Goal: Task Accomplishment & Management: Complete application form

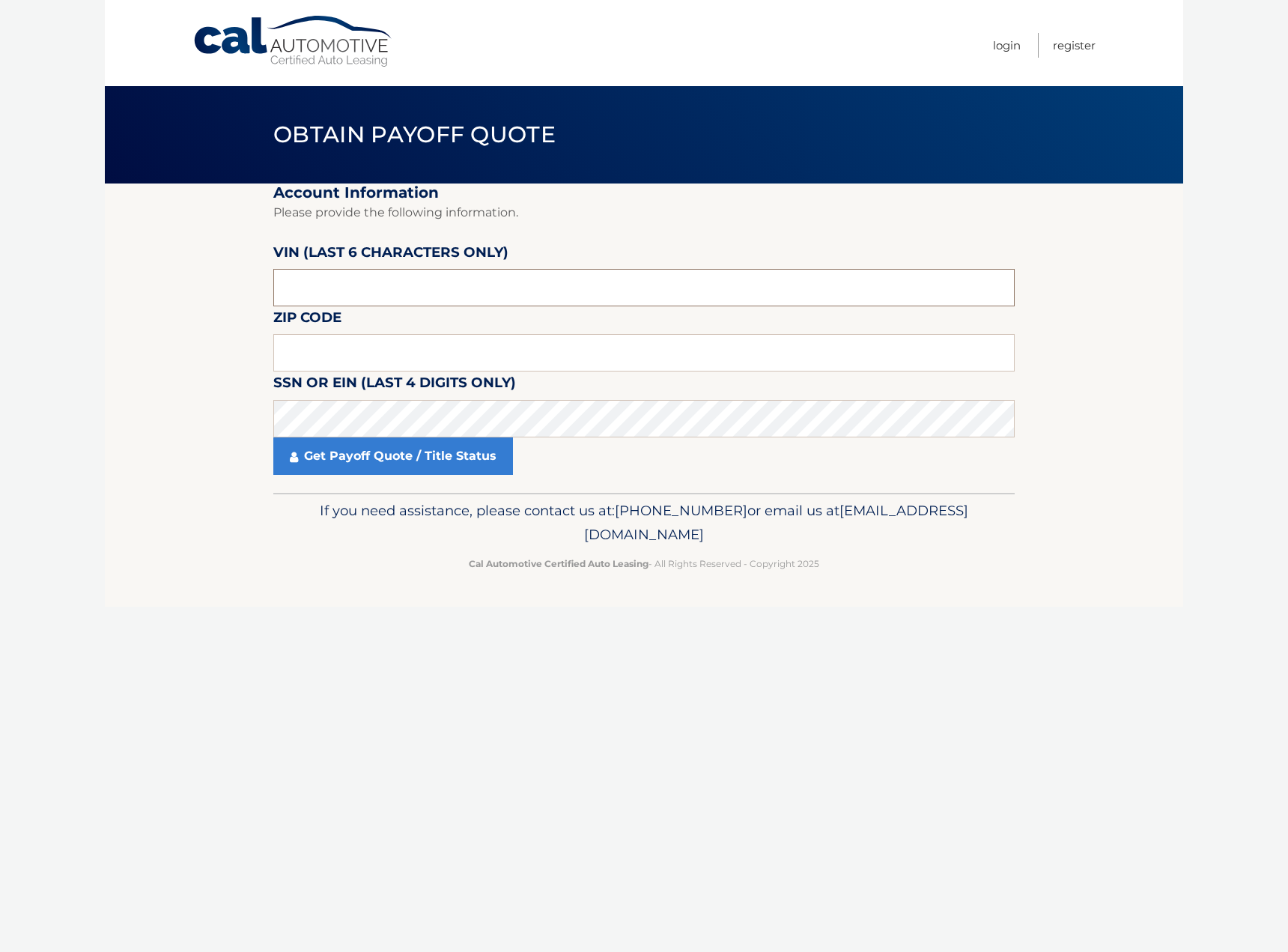
click at [328, 272] on input "text" at bounding box center [643, 287] width 741 height 38
type input "168854"
click at [335, 345] on input "text" at bounding box center [643, 353] width 741 height 38
click at [282, 366] on input "text" at bounding box center [643, 353] width 741 height 38
type input "08027"
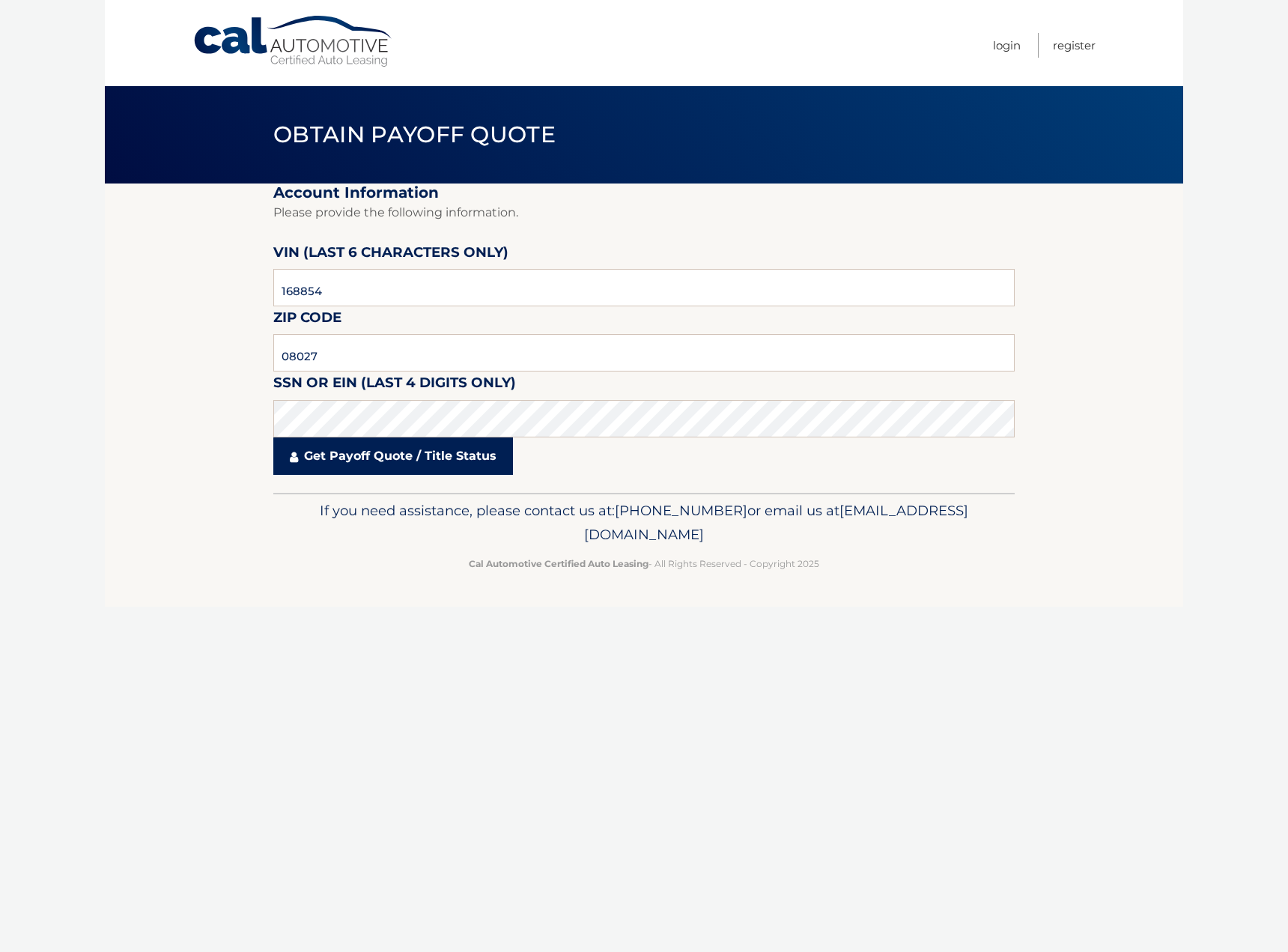
click at [402, 458] on link "Get Payoff Quote / Title Status" at bounding box center [393, 456] width 239 height 38
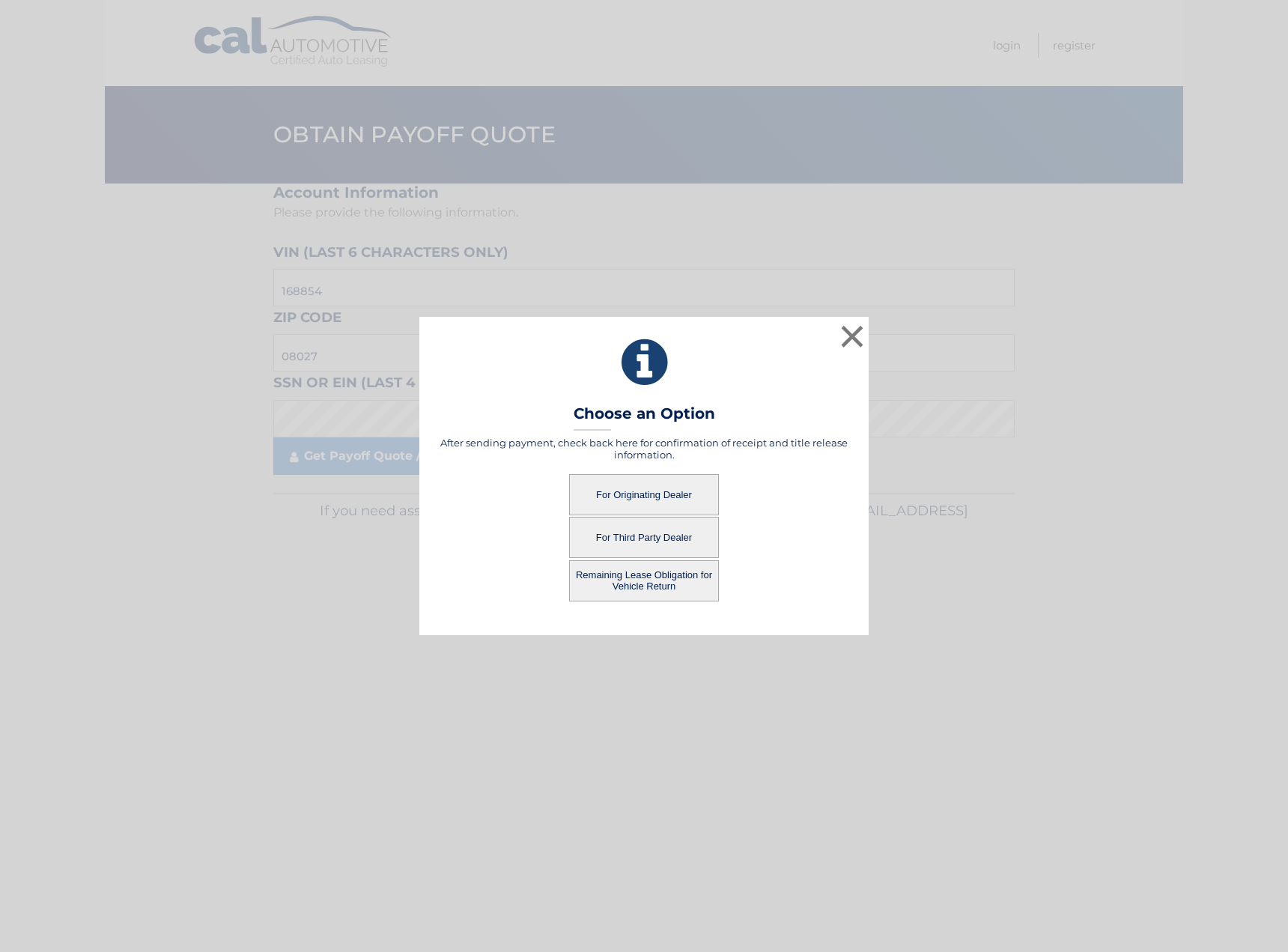
click at [668, 497] on button "For Originating Dealer" at bounding box center [644, 495] width 150 height 41
click at [648, 495] on button "For Originating Dealer" at bounding box center [644, 495] width 150 height 41
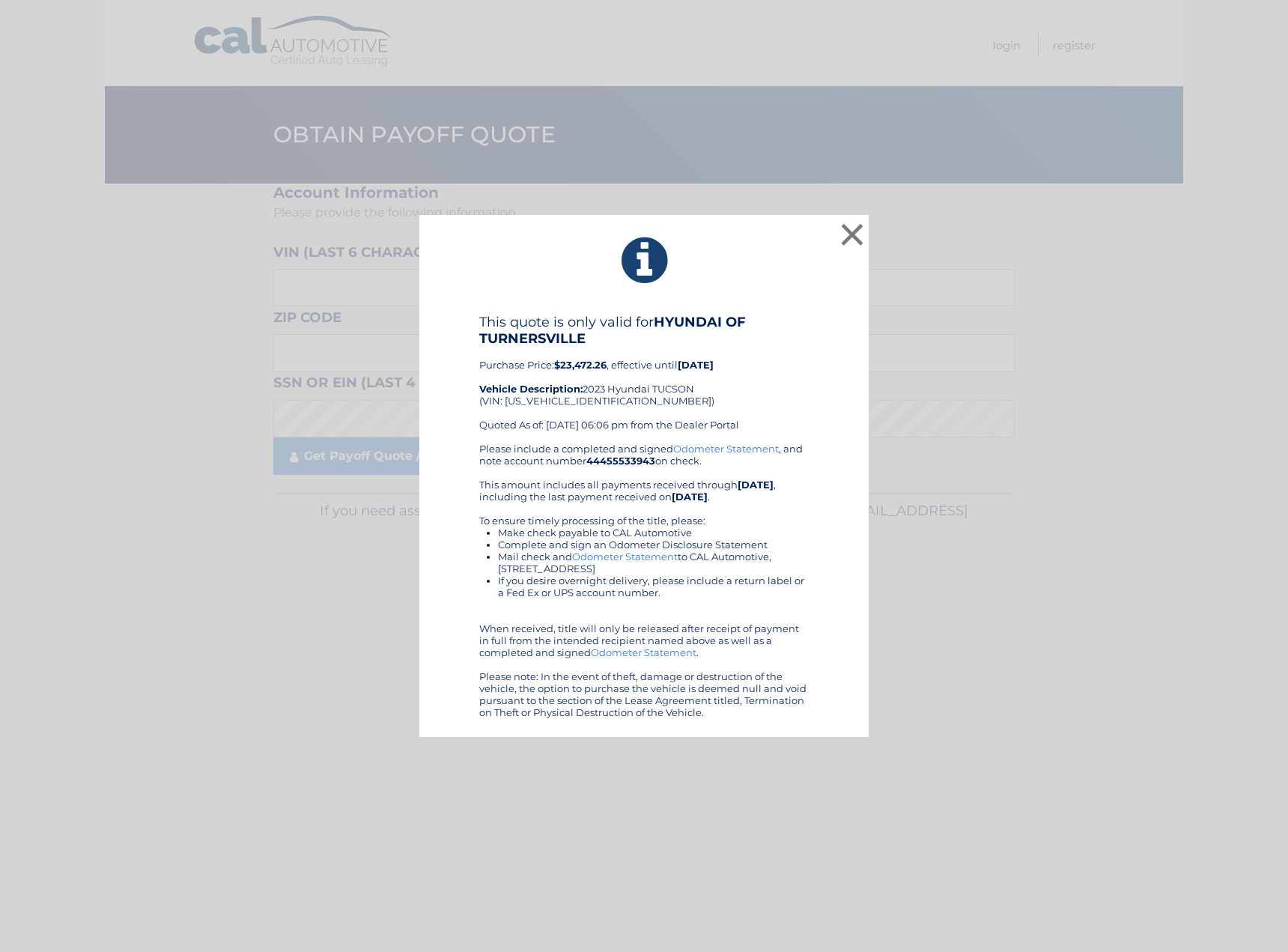
drag, startPoint x: 237, startPoint y: 546, endPoint x: 221, endPoint y: 551, distance: 16.8
drag, startPoint x: 221, startPoint y: 551, endPoint x: 207, endPoint y: 524, distance: 30.4
click at [207, 524] on div "× This quote is only valid for HYUNDAI OF TURNERSVILLE Purchase Price: $23,472.…" at bounding box center [644, 476] width 1275 height 523
